Goal: Information Seeking & Learning: Understand process/instructions

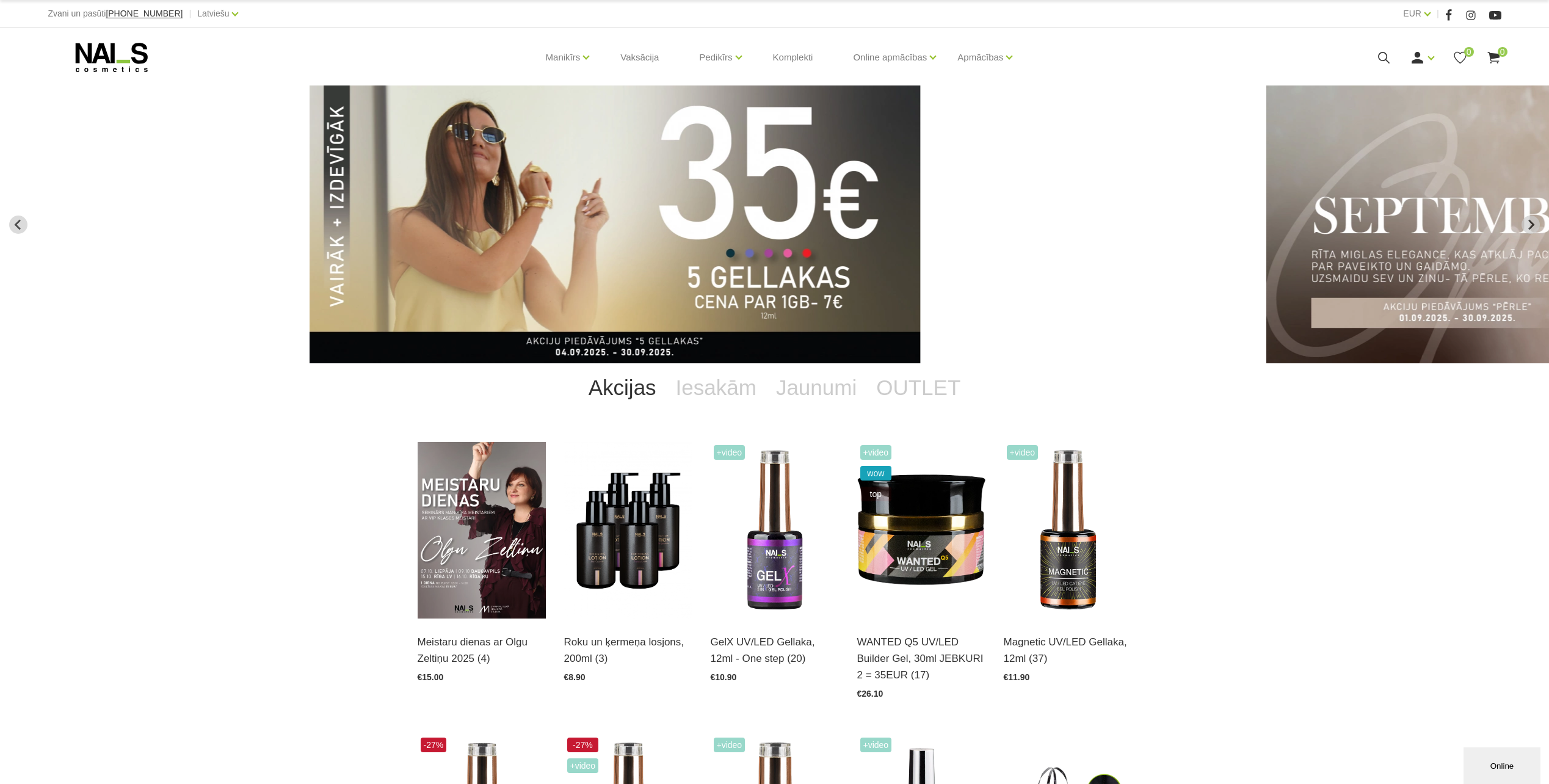
click at [1372, 52] on div "Ienākt Reģistrēties 0 0" at bounding box center [1356, 57] width 290 height 15
click at [1384, 58] on icon at bounding box center [1383, 57] width 15 height 15
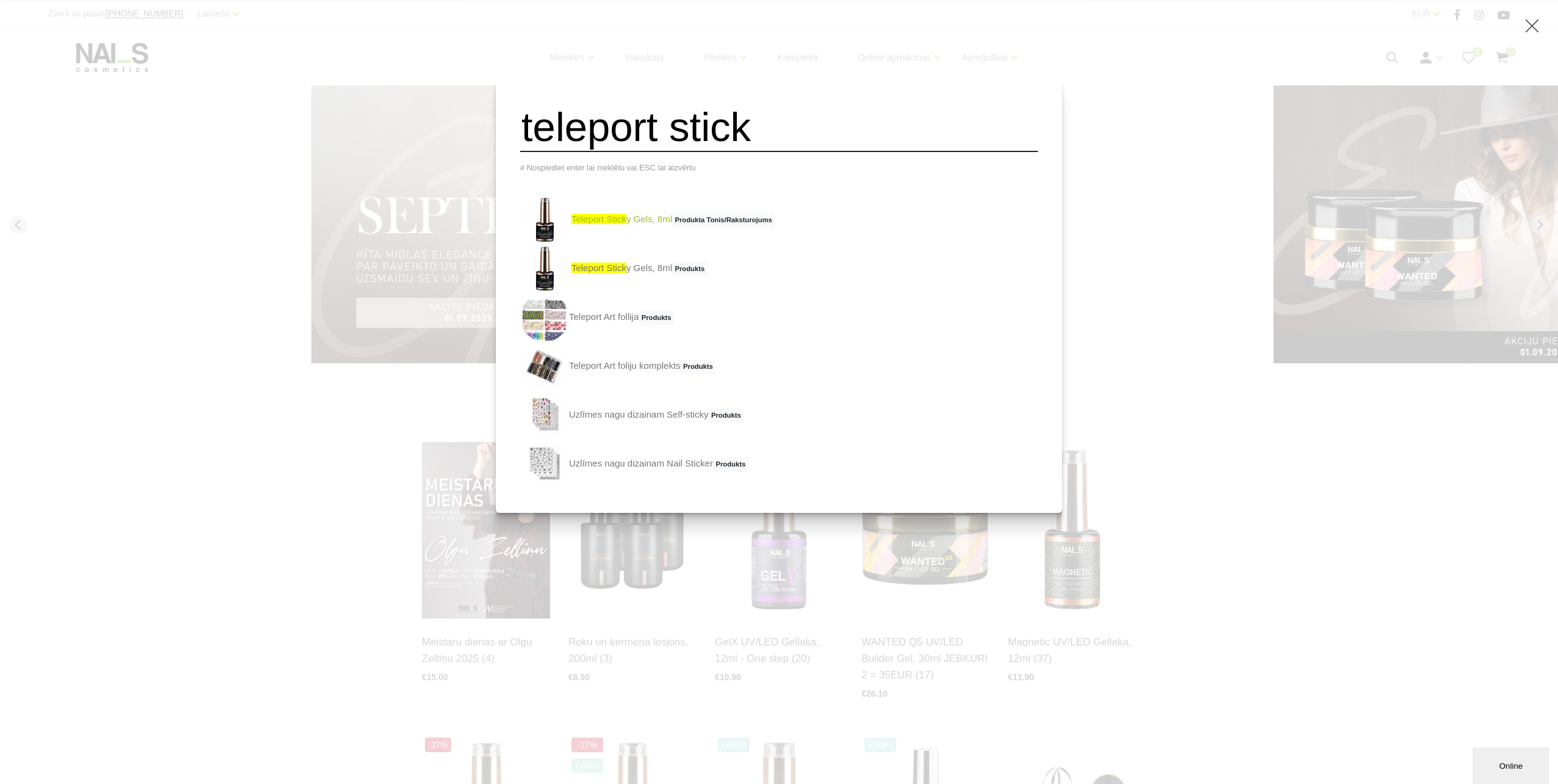
type input "teleport stick"
click at [741, 228] on span "Produkta Tonis/Raksturojums" at bounding box center [724, 220] width 103 height 15
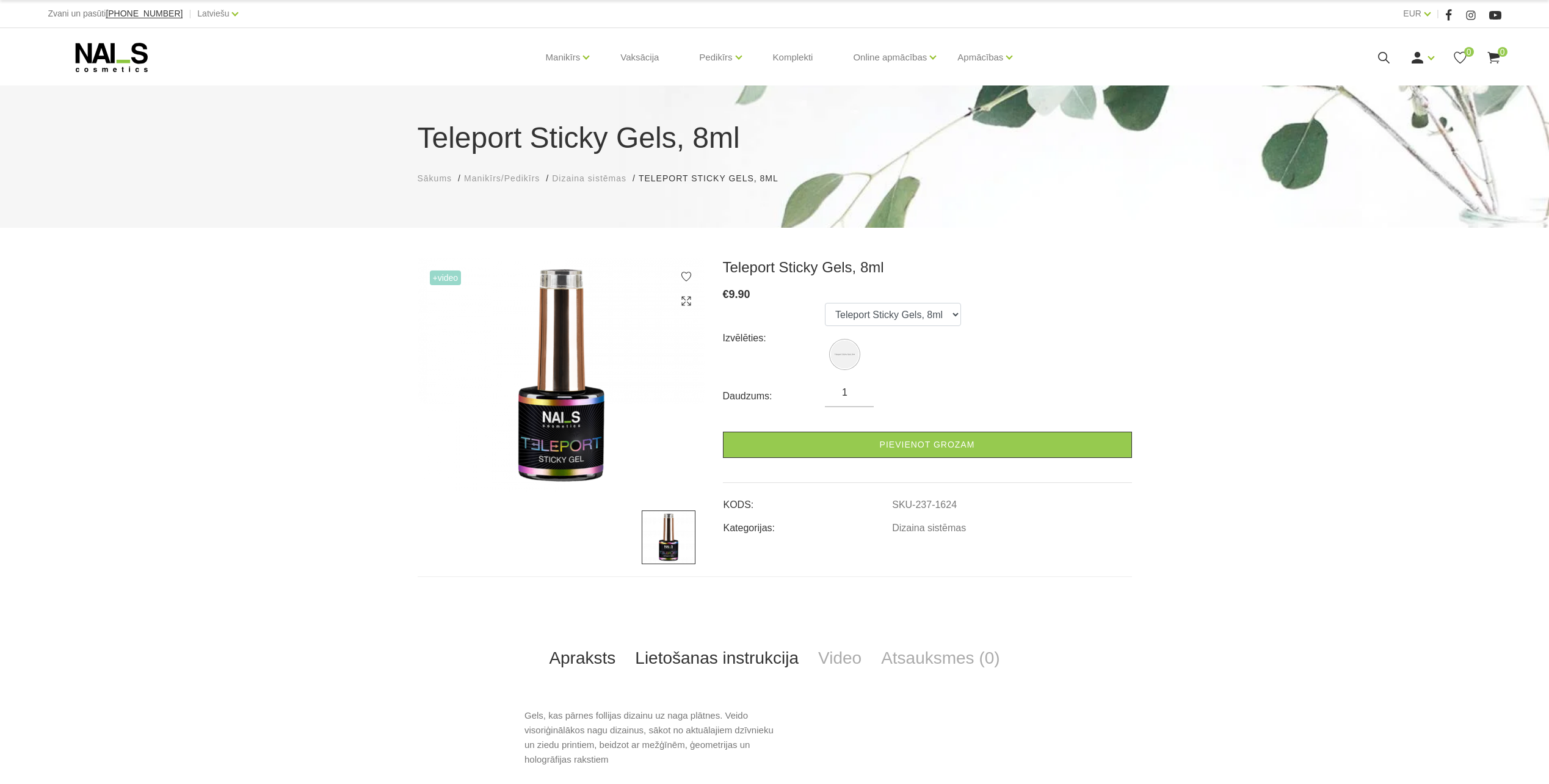
click at [692, 655] on link "Lietošanas instrukcija" at bounding box center [717, 658] width 183 height 40
click at [127, 56] on icon at bounding box center [111, 57] width 128 height 31
